Goal: Transaction & Acquisition: Book appointment/travel/reservation

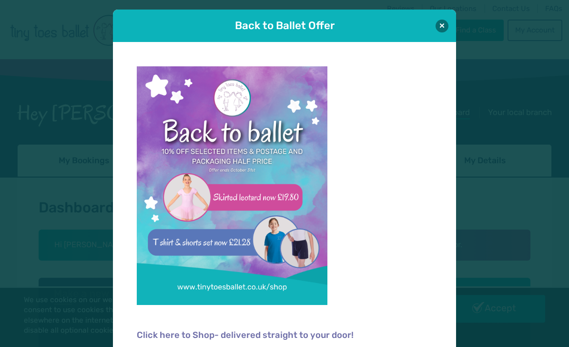
scroll to position [1, 0]
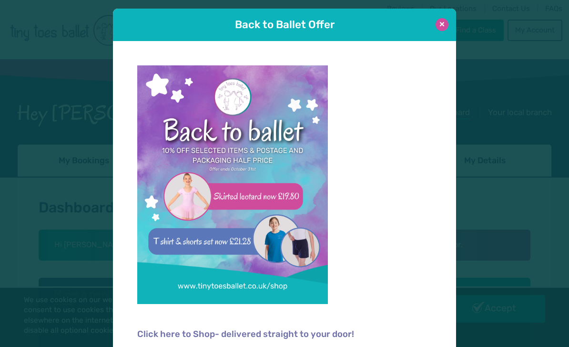
click at [445, 24] on button at bounding box center [442, 24] width 13 height 13
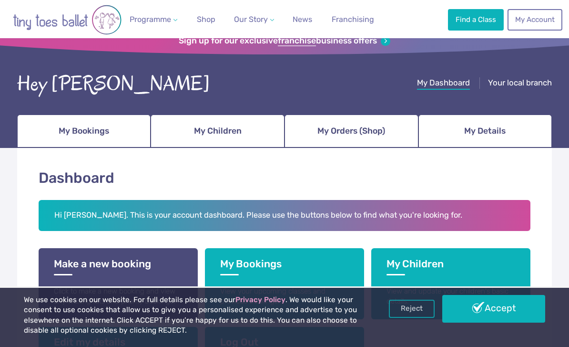
scroll to position [82, 0]
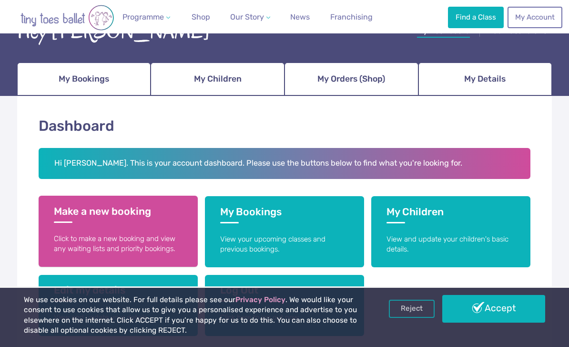
click at [66, 213] on h3 "Make a new booking" at bounding box center [118, 214] width 129 height 18
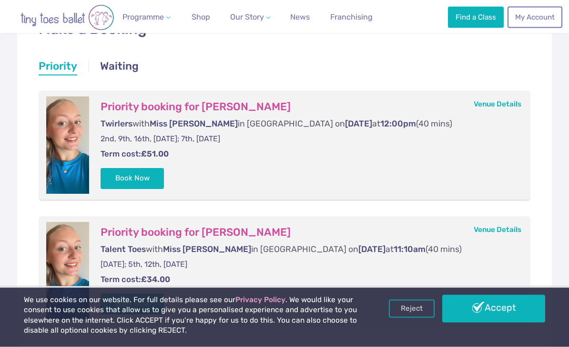
scroll to position [178, 0]
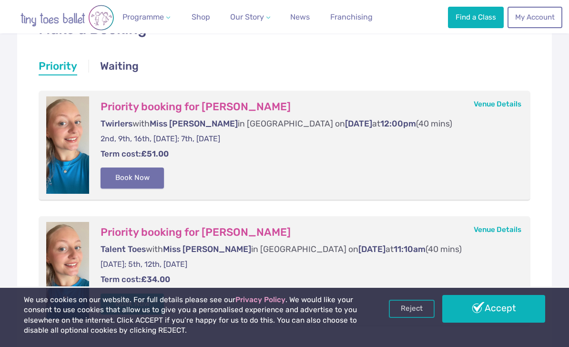
click at [134, 175] on button "Book Now" at bounding box center [133, 177] width 64 height 21
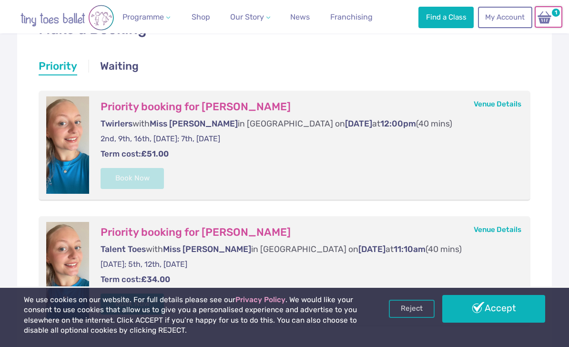
click at [552, 21] on img at bounding box center [545, 17] width 18 height 14
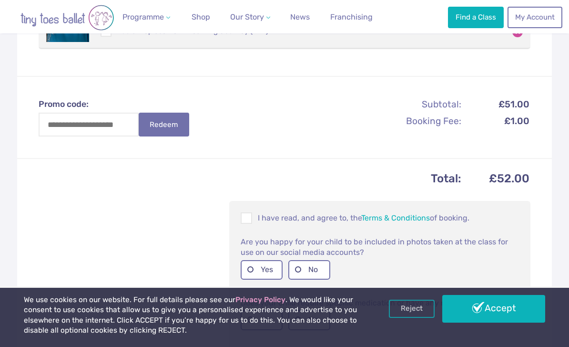
scroll to position [346, 0]
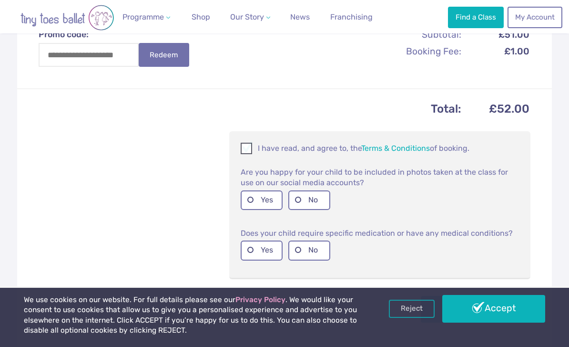
click at [246, 145] on span at bounding box center [247, 149] width 10 height 9
click at [254, 190] on label "Yes" at bounding box center [262, 200] width 42 height 20
click at [298, 240] on label "No" at bounding box center [310, 250] width 42 height 20
click at [454, 301] on button "Pay Now" at bounding box center [476, 308] width 110 height 27
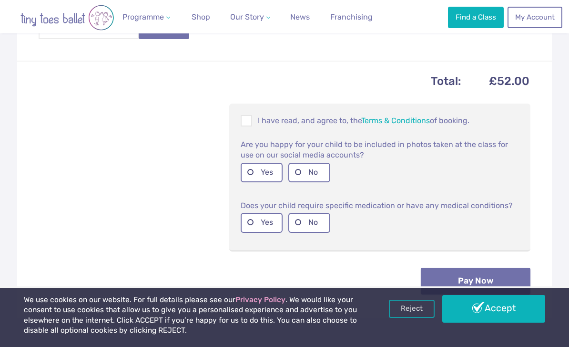
scroll to position [377, 0]
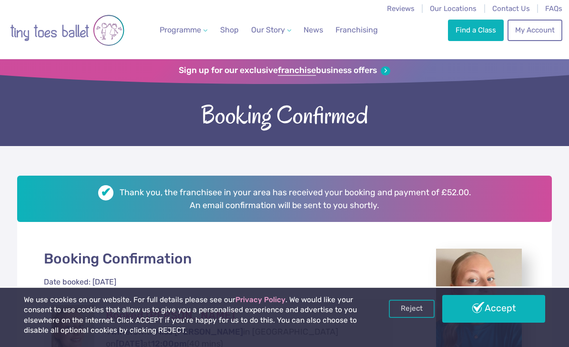
click at [483, 302] on link "Accept" at bounding box center [494, 309] width 103 height 28
